Goal: Task Accomplishment & Management: Use online tool/utility

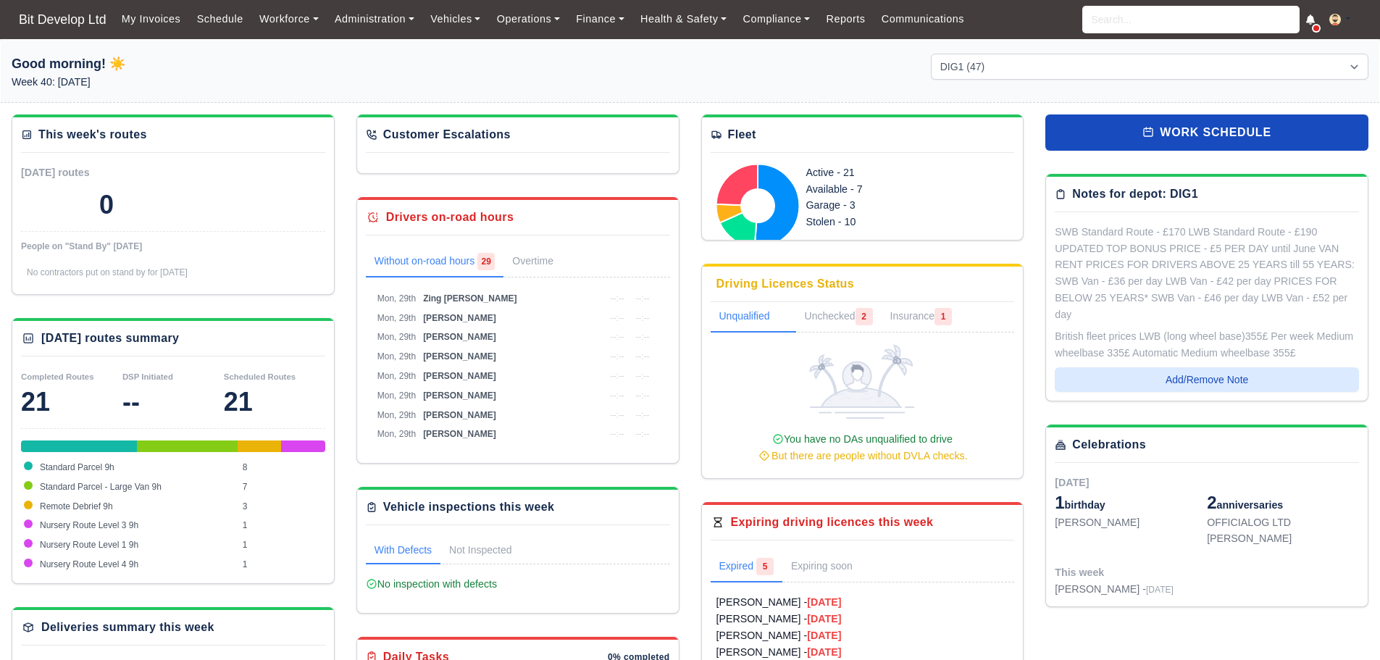
select select "2"
click at [270, 21] on link "Workforce" at bounding box center [288, 19] width 75 height 28
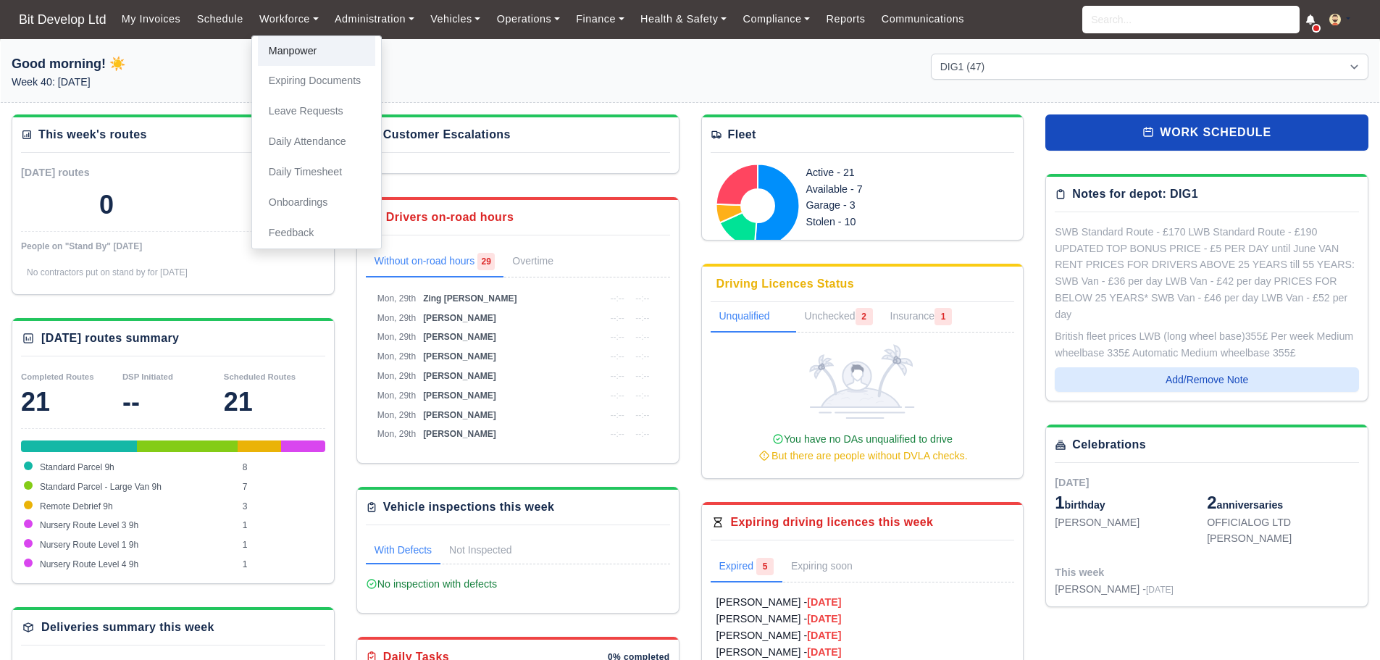
click at [287, 45] on link "Manpower" at bounding box center [316, 51] width 117 height 30
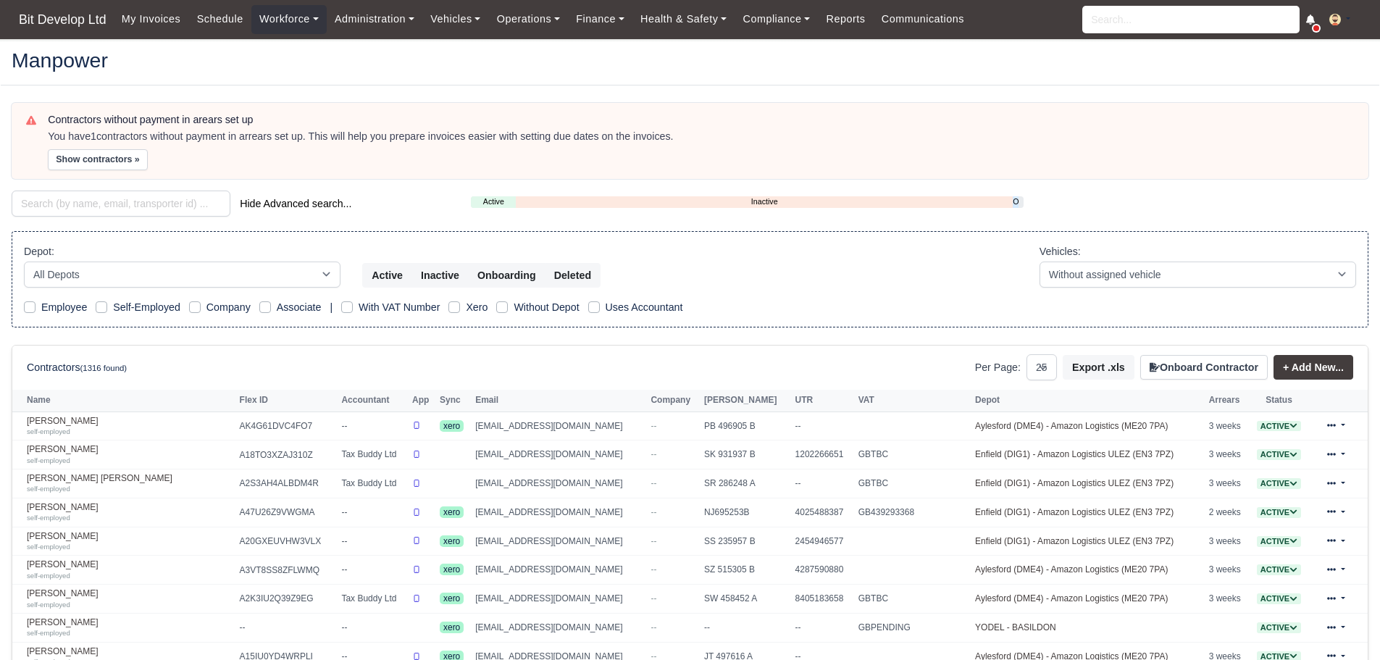
select select "25"
click at [87, 204] on input "search" at bounding box center [121, 203] width 219 height 26
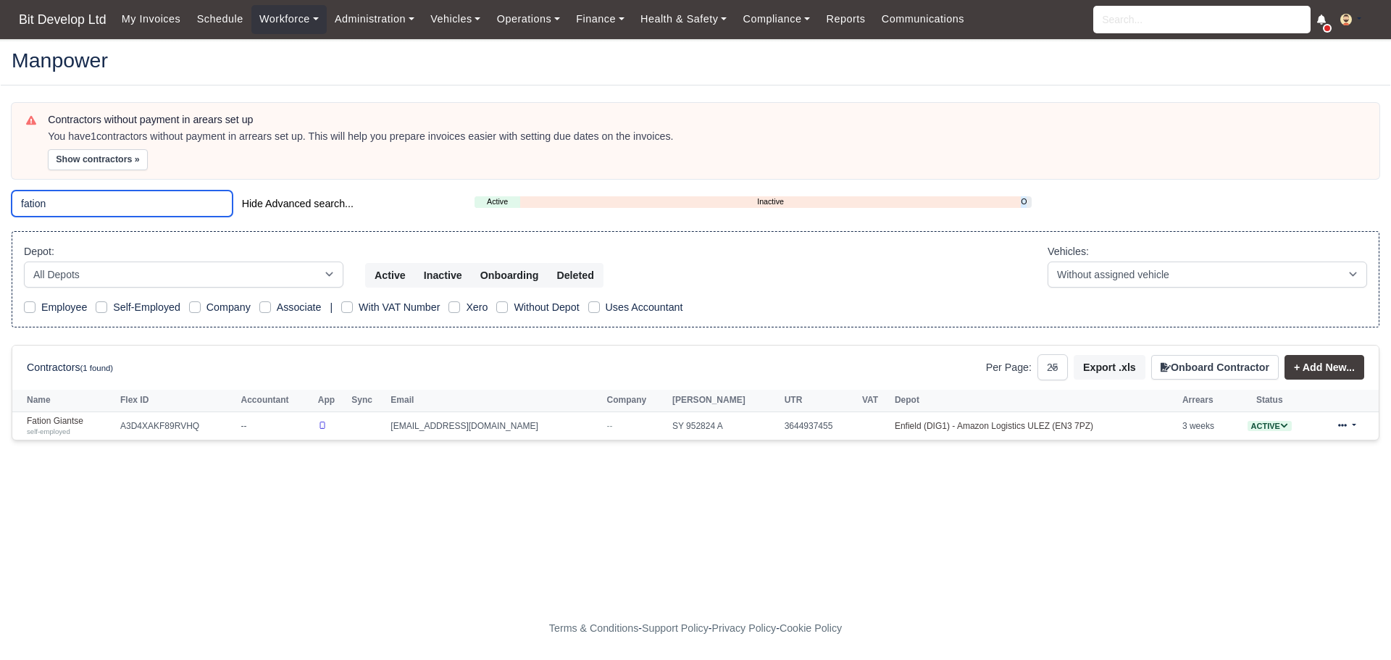
type input "fation"
click at [112, 433] on div "self-employed" at bounding box center [70, 431] width 86 height 10
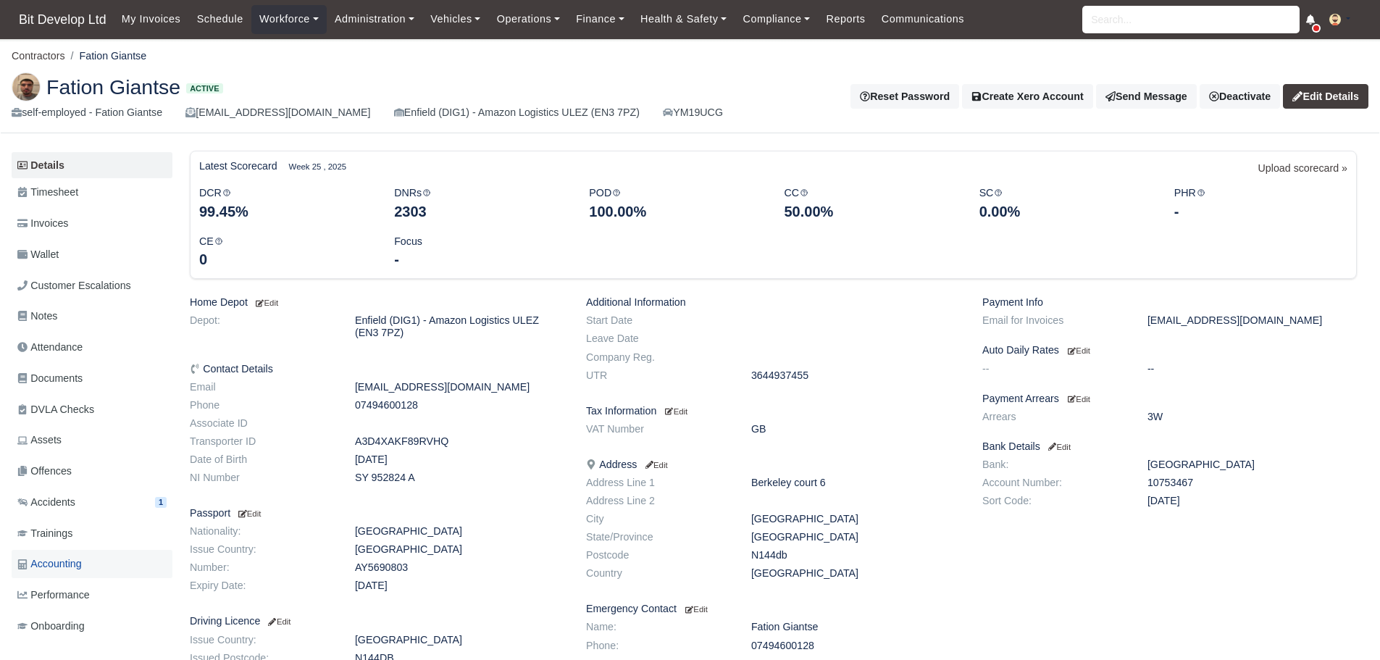
click at [77, 572] on span "Accounting" at bounding box center [49, 563] width 64 height 17
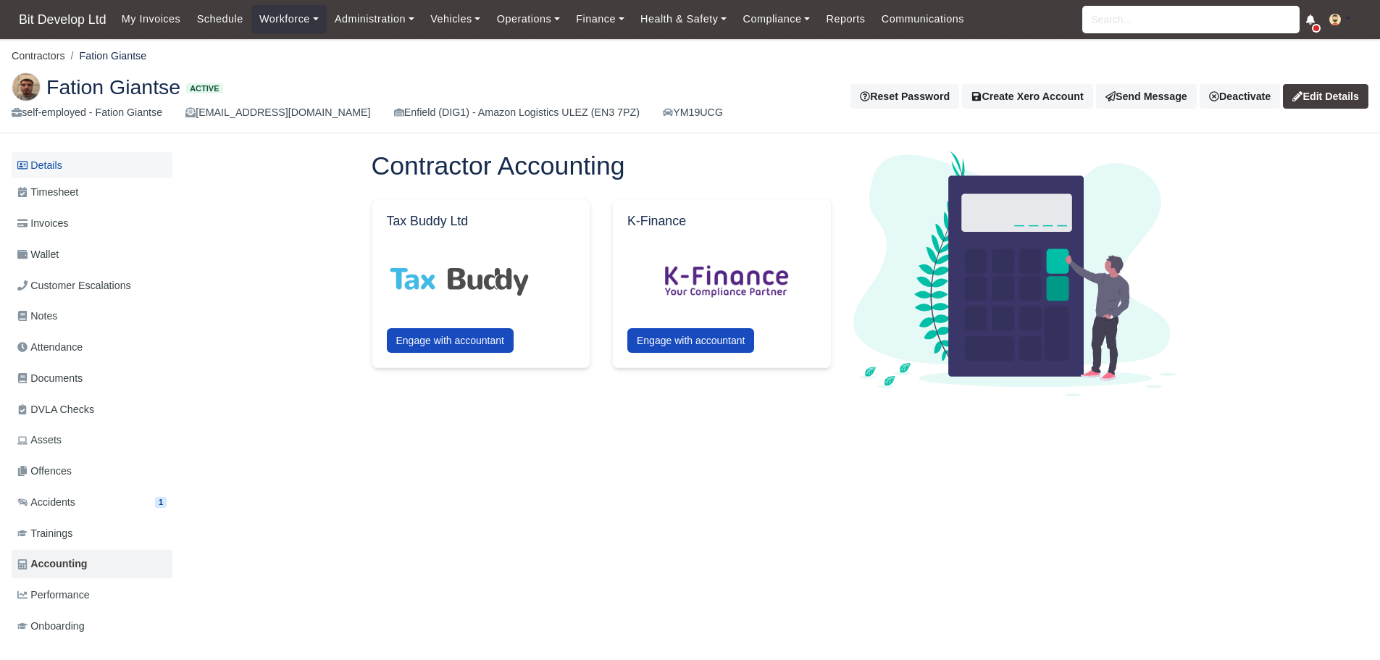
click at [52, 162] on link "Details" at bounding box center [92, 165] width 161 height 27
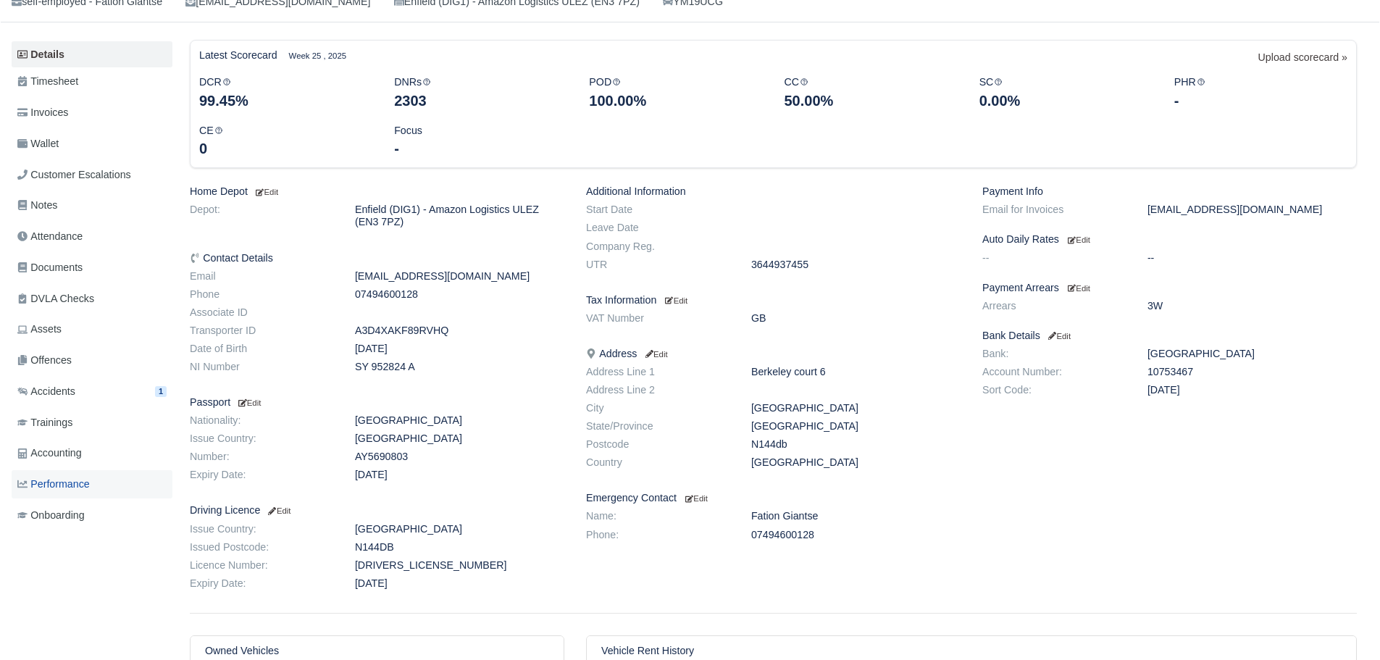
scroll to position [145, 0]
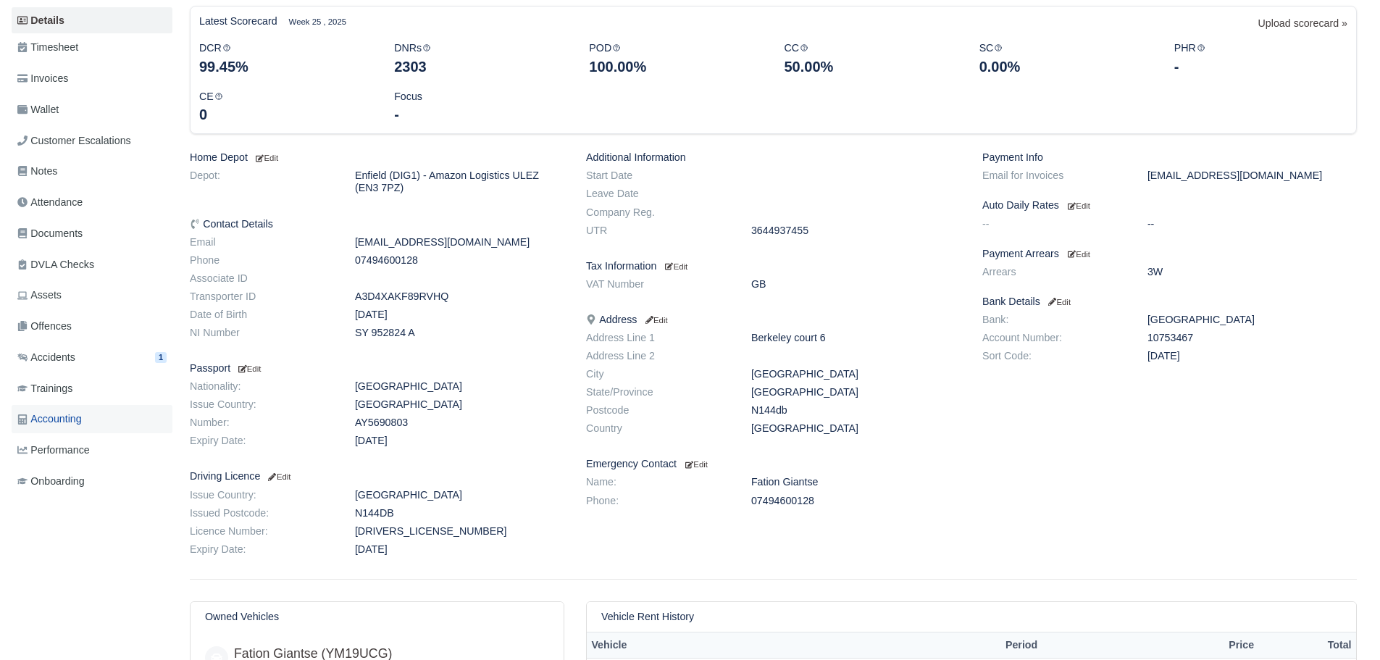
click at [62, 413] on span "Accounting" at bounding box center [49, 419] width 64 height 17
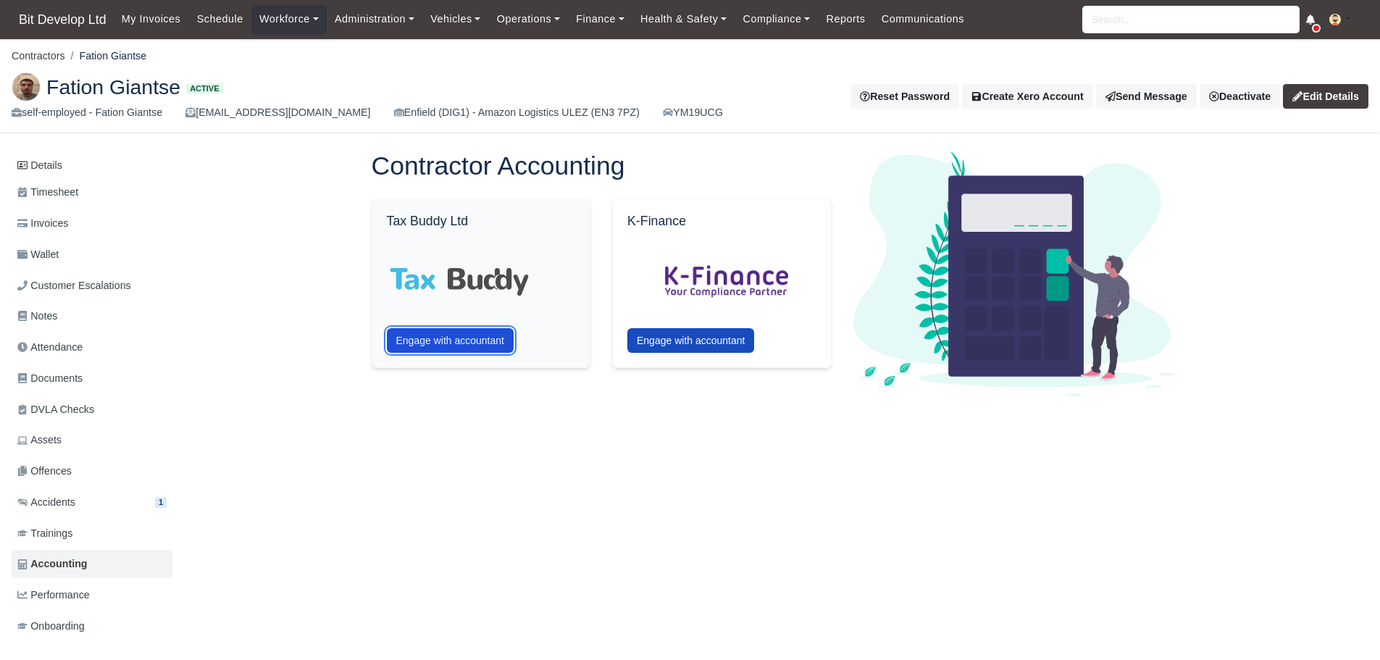
click at [423, 341] on button "Engage with accountant" at bounding box center [450, 340] width 127 height 25
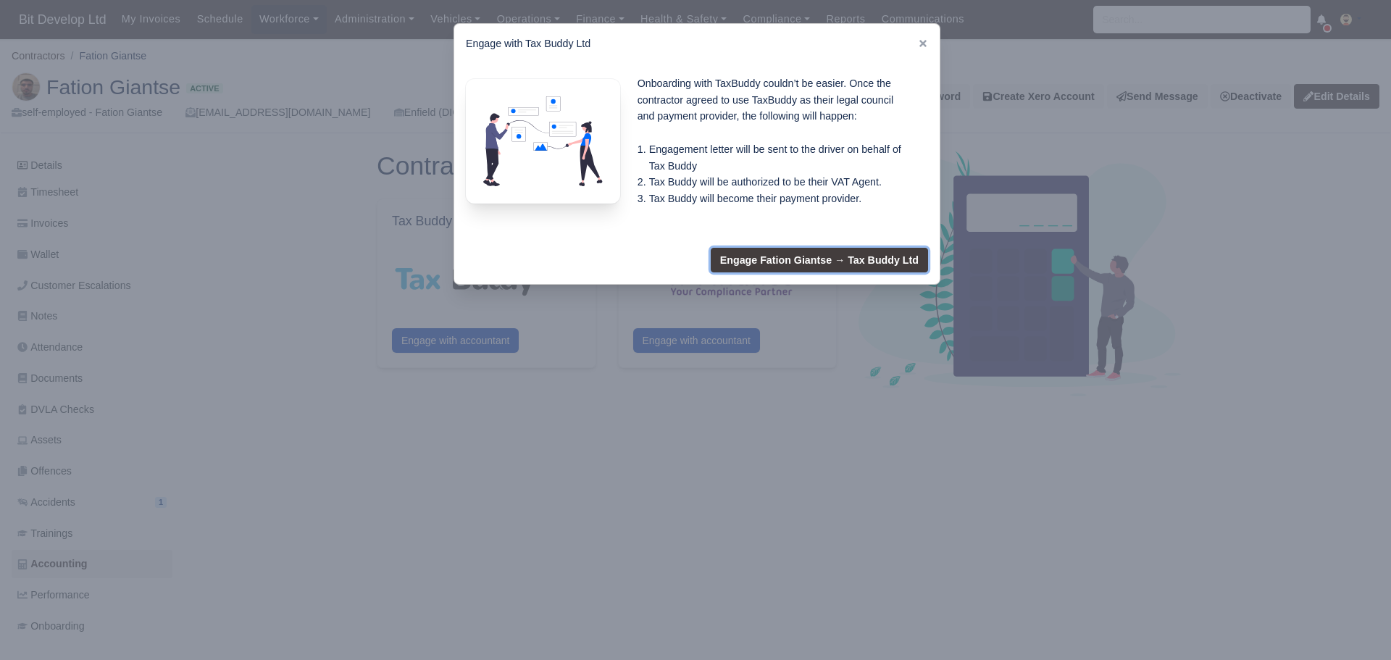
click at [812, 255] on button "Engage Fation Giantse → Tax Buddy Ltd" at bounding box center [818, 260] width 217 height 25
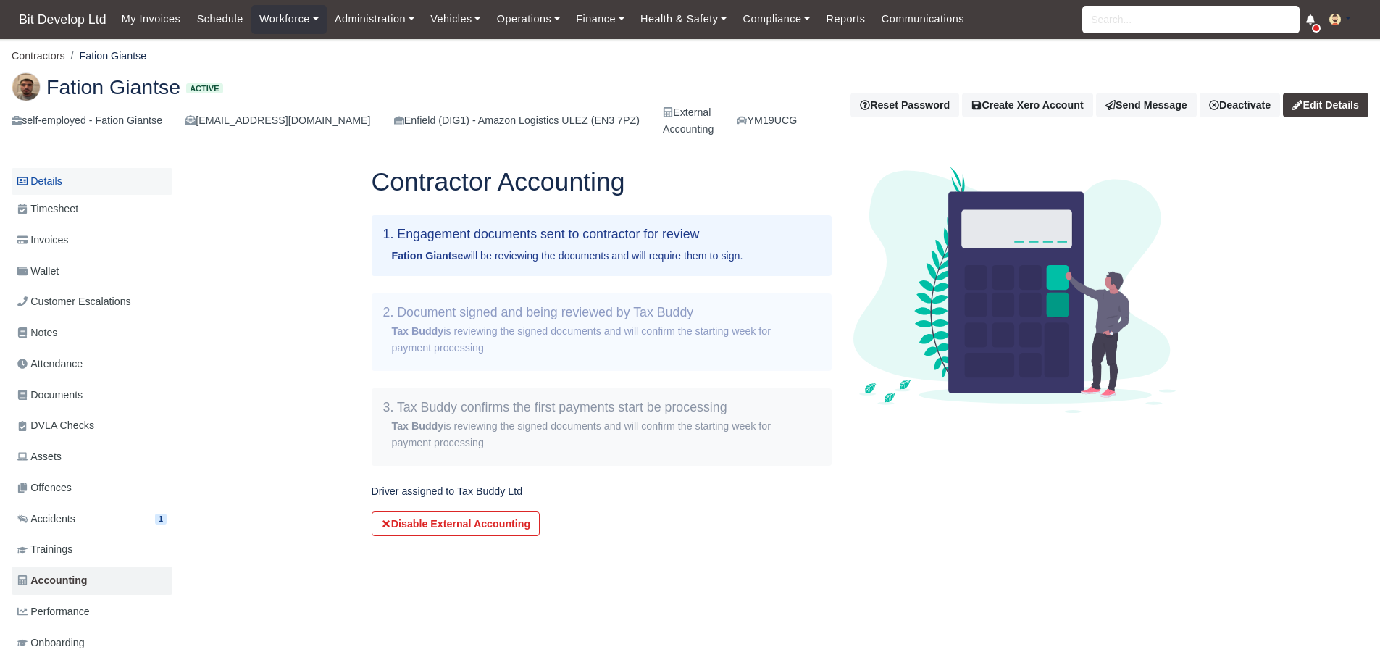
click at [46, 181] on link "Details" at bounding box center [92, 181] width 161 height 27
